Goal: Information Seeking & Learning: Learn about a topic

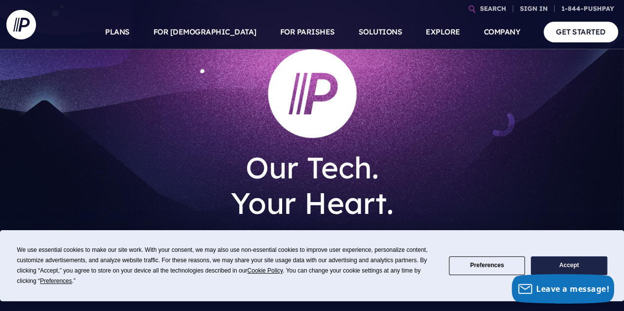
click at [545, 269] on button "Accept" at bounding box center [569, 266] width 76 height 19
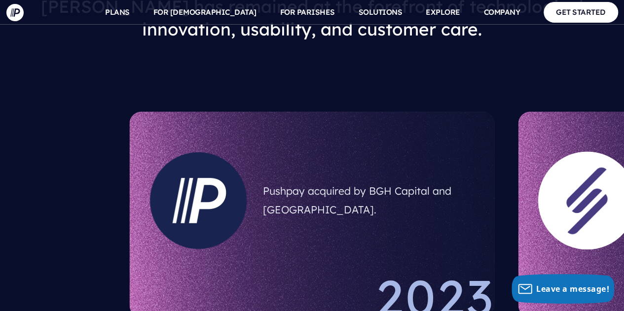
scroll to position [642, 0]
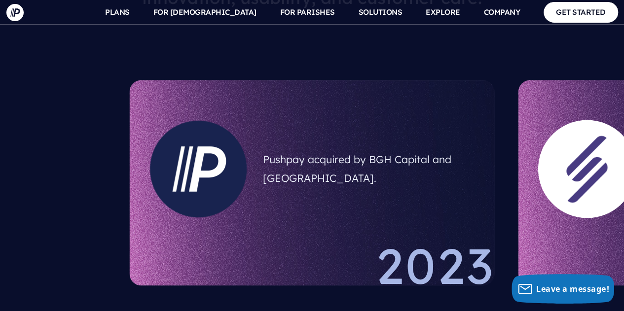
drag, startPoint x: 305, startPoint y: 153, endPoint x: 439, endPoint y: 147, distance: 134.4
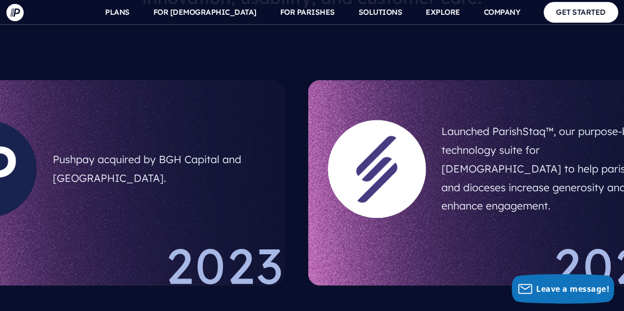
click at [211, 148] on h5 "Pushpay acquired by BGH Capital and Sixth Street." at bounding box center [159, 169] width 212 height 45
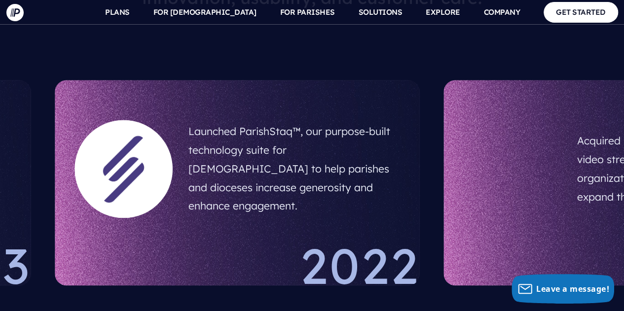
click at [189, 167] on h5 "Launched ParishStaq™, our purpose-built technology suite for Catholic churches …" at bounding box center [295, 168] width 212 height 101
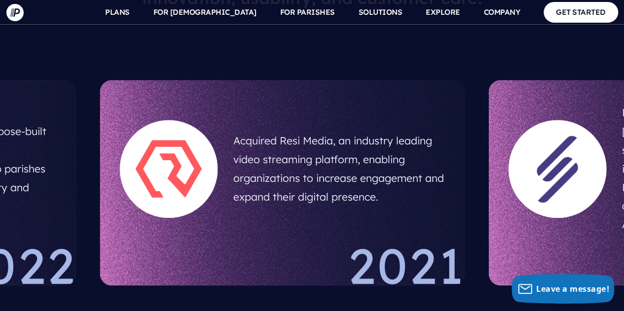
click at [233, 163] on h5 "Acquired Resi Media, an industry leading video streaming platform, enabling org…" at bounding box center [339, 169] width 212 height 82
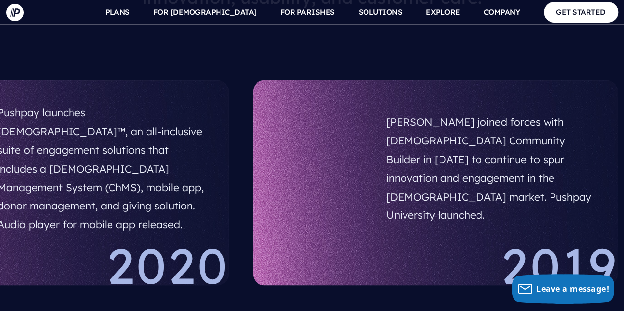
click at [0, 172] on section "Pushpay launches ChurchStaq™, an all-inclusive suite of engagement solutions th…" at bounding box center [46, 183] width 389 height 230
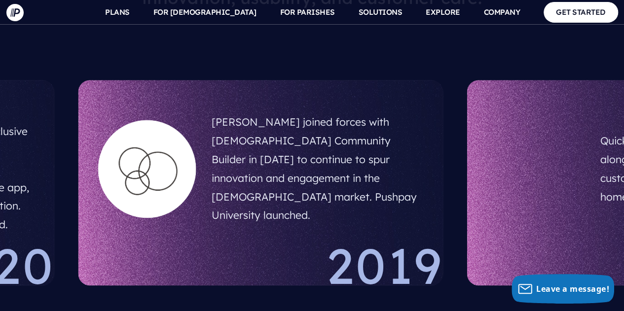
click at [268, 168] on h5 "Pushpay joined forces with Church Community Builder in December 2019 to continu…" at bounding box center [318, 169] width 212 height 120
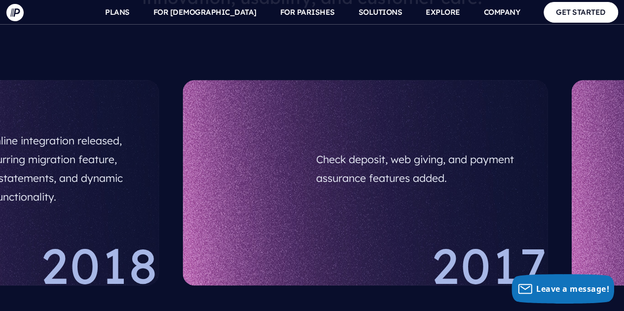
click at [83, 150] on h5 "Quickbooks Online integration released, along with recurring migration feature,…" at bounding box center [33, 169] width 212 height 82
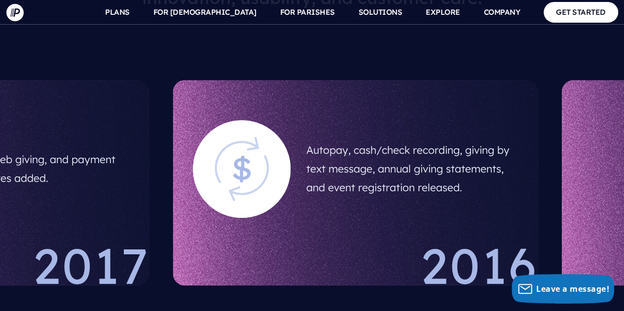
click at [41, 147] on h5 "Check deposit, web giving, and payment assurance features added." at bounding box center [24, 169] width 212 height 45
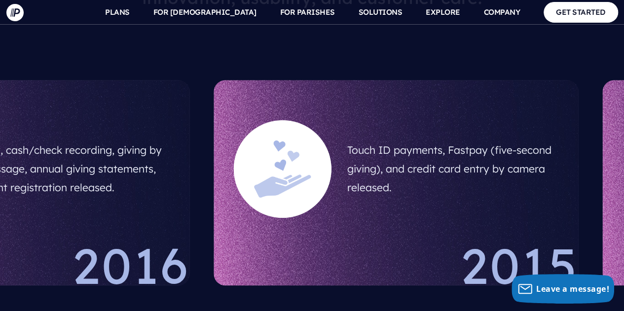
click at [0, 137] on h5 "Autopay, cash/check recording, giving by text message, annual giving statements…" at bounding box center [65, 169] width 212 height 64
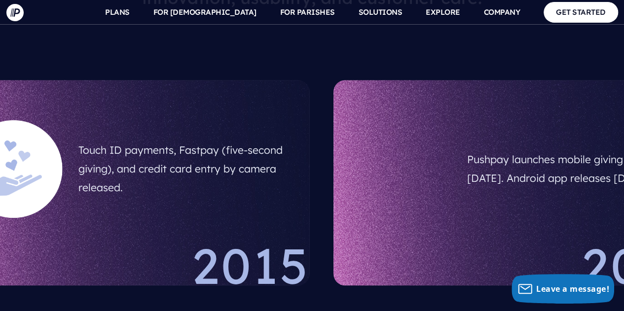
click at [70, 129] on div "Touch ID payments, Fastpay (five-second giving), and credit card entry by camer…" at bounding box center [184, 168] width 228 height 79
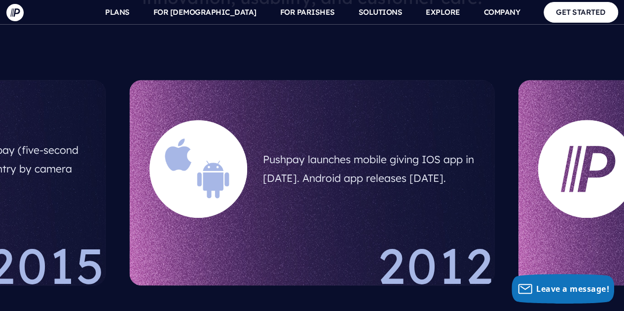
click at [263, 147] on h5 "Pushpay launches mobile giving IOS app in August 2012. Android app releases one…" at bounding box center [369, 169] width 212 height 45
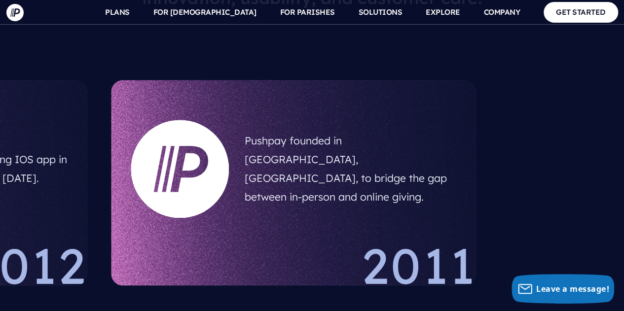
click at [196, 107] on div "Pushpay founded in Auckland, New Zealand, to bridge the gap between in-person a…" at bounding box center [293, 183] width 365 height 206
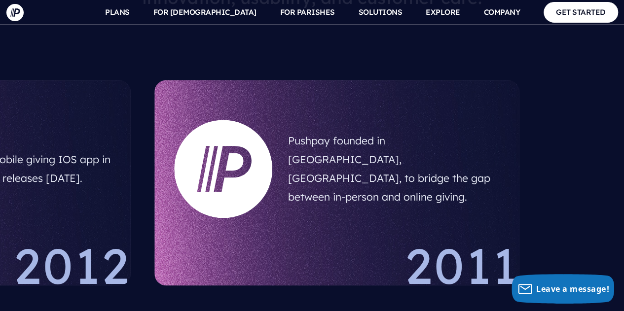
click at [280, 150] on div at bounding box center [223, 169] width 114 height 114
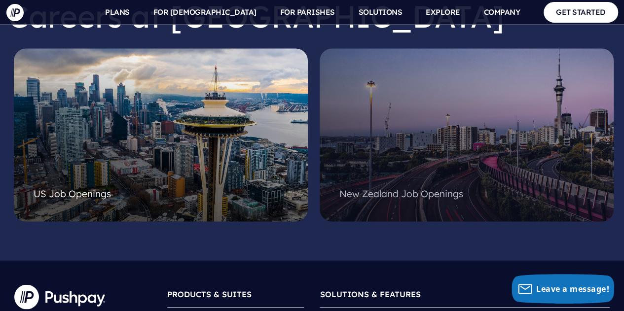
scroll to position [2616, 0]
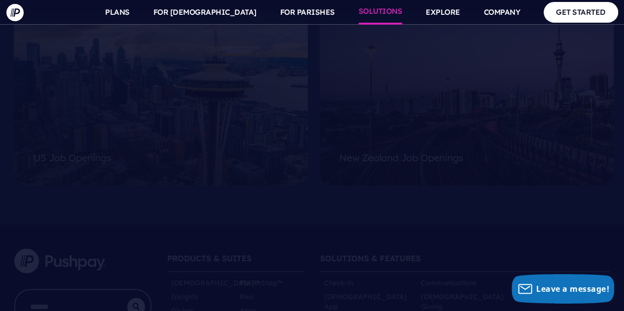
click at [378, 12] on link "SOLUTIONS" at bounding box center [381, 12] width 44 height 25
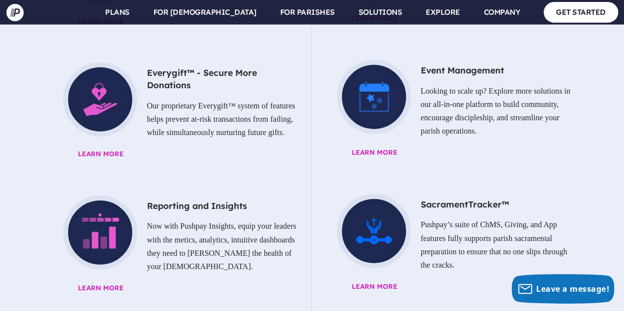
scroll to position [1185, 0]
